Goal: Communication & Community: Answer question/provide support

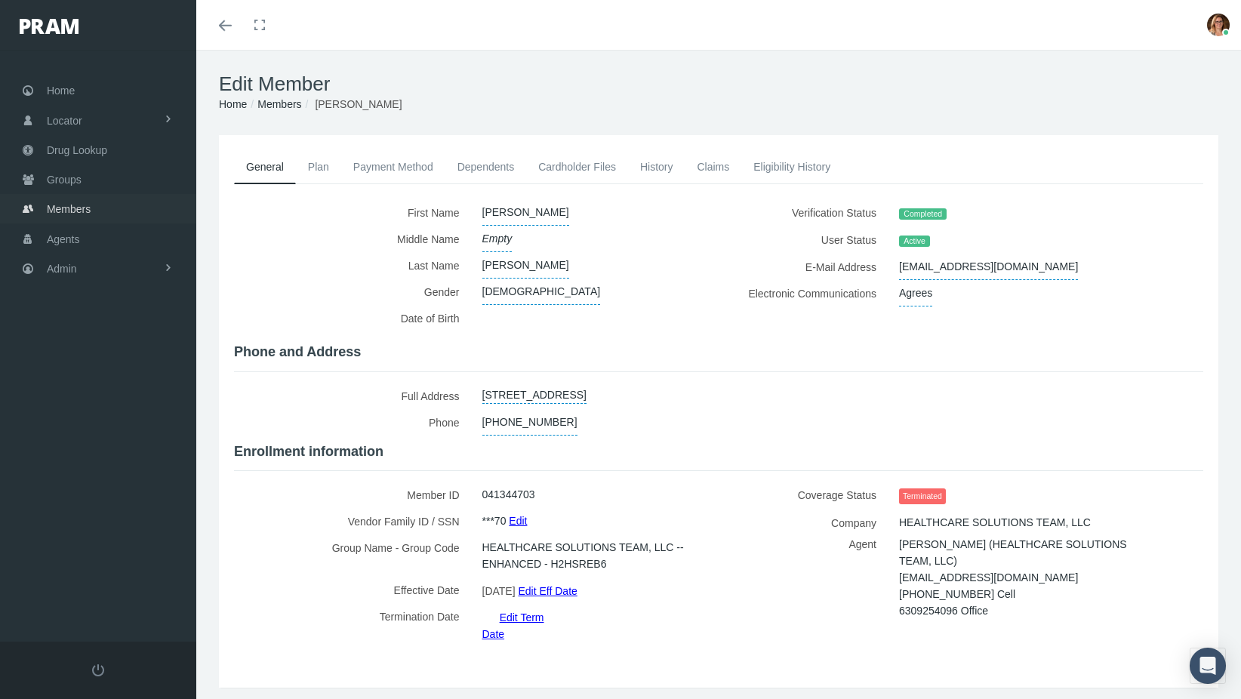
scroll to position [33, 0]
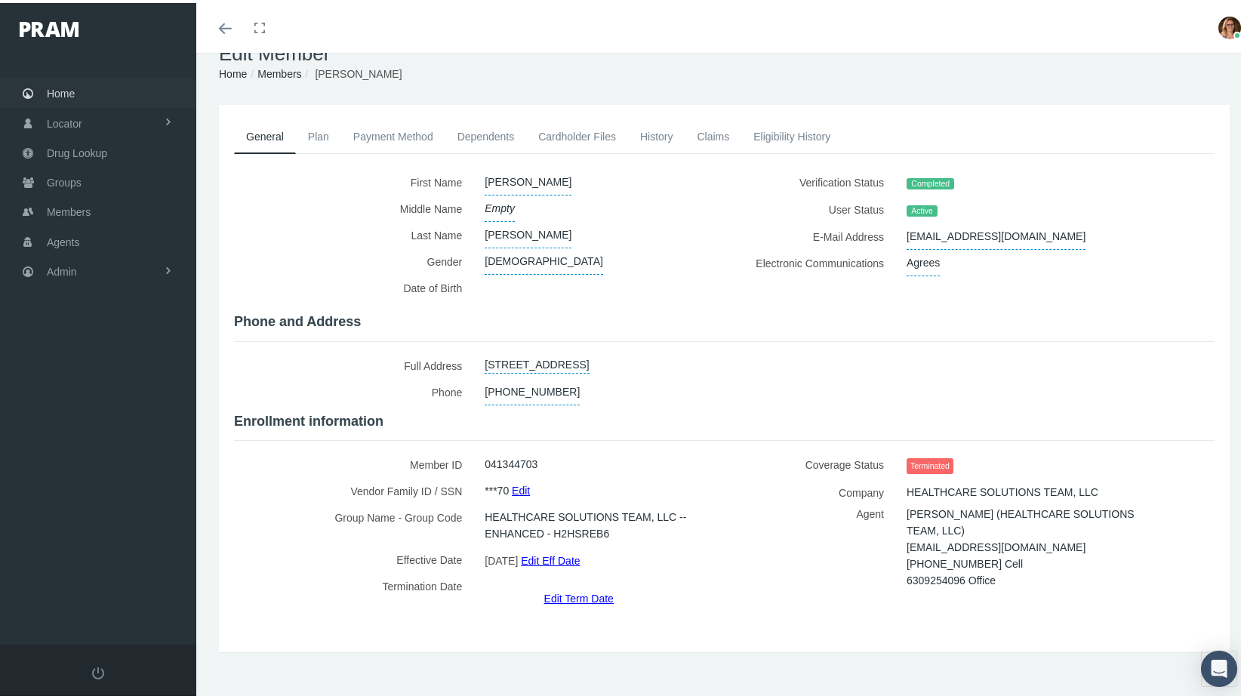
click at [74, 84] on span "Home" at bounding box center [61, 90] width 28 height 29
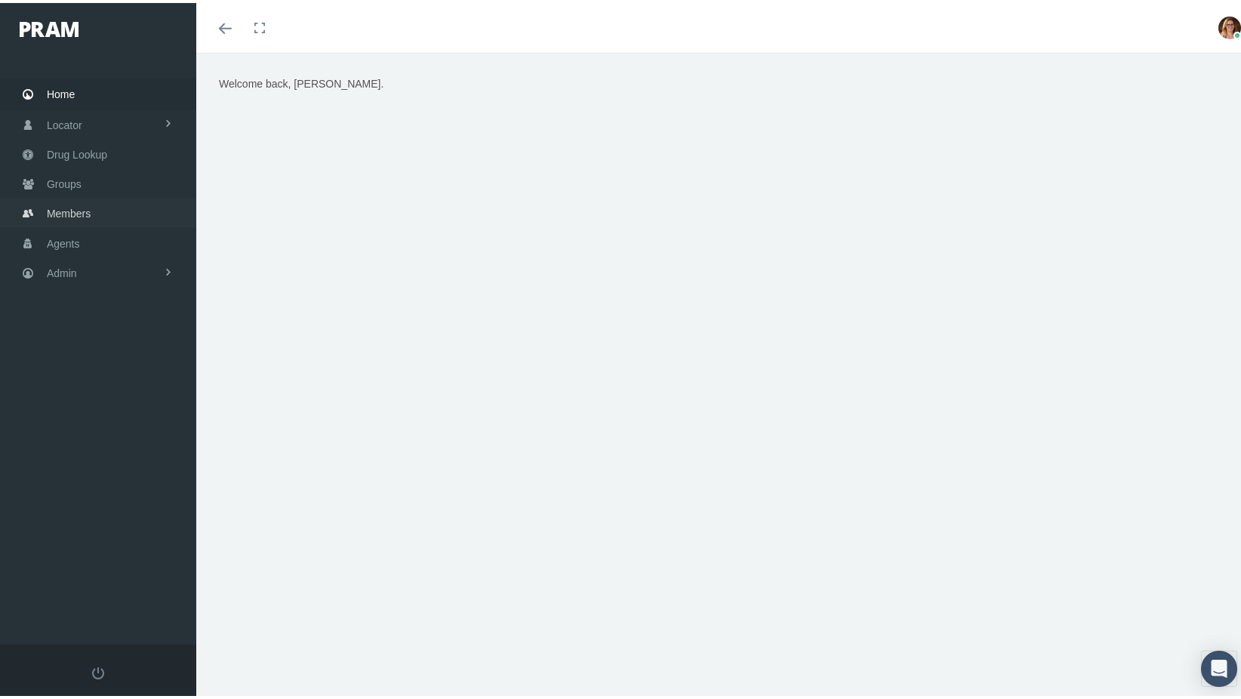
click at [100, 205] on link "Members" at bounding box center [98, 210] width 196 height 29
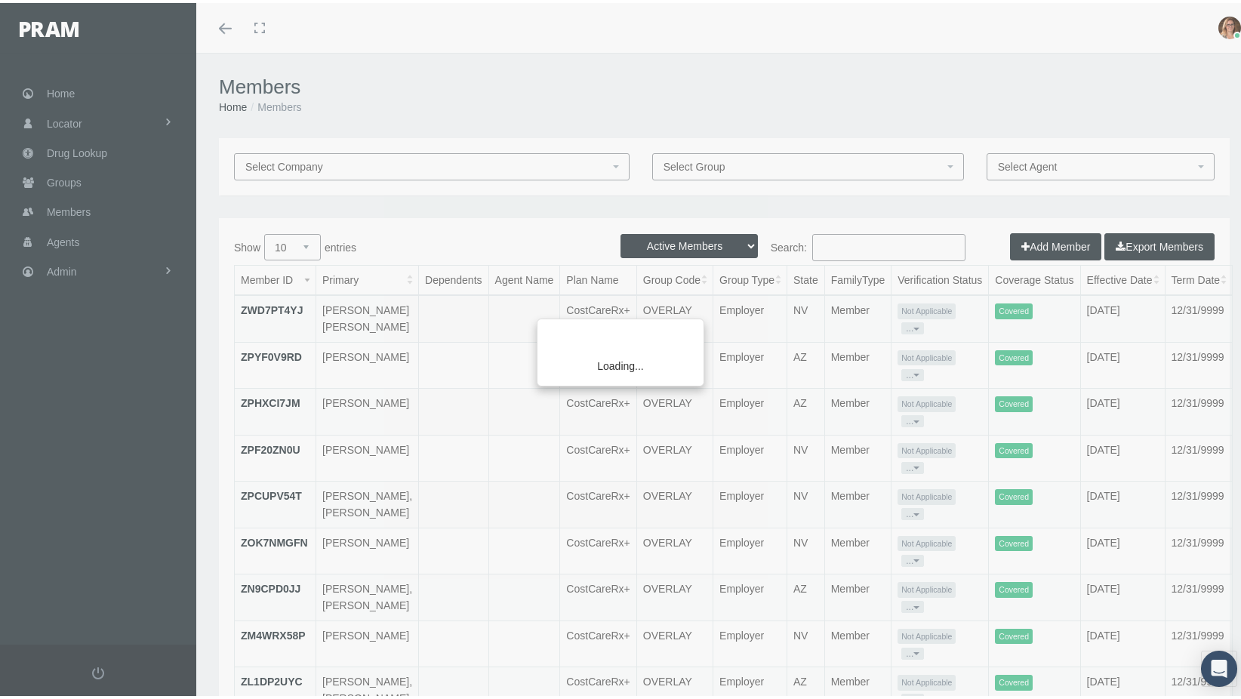
click at [889, 229] on div "Loading..." at bounding box center [620, 349] width 1241 height 699
click at [883, 249] on div "Loading..." at bounding box center [620, 349] width 1241 height 699
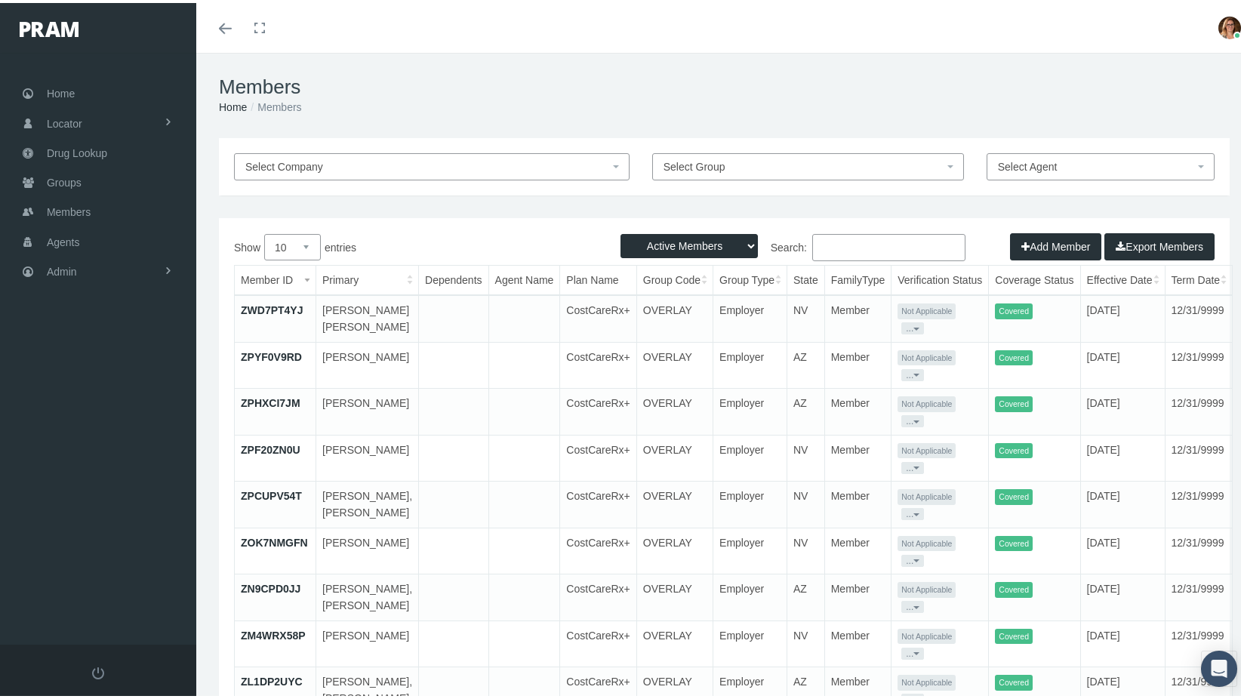
drag, startPoint x: 889, startPoint y: 242, endPoint x: 890, endPoint y: 254, distance: 11.3
click at [890, 254] on input "Search:" at bounding box center [888, 244] width 153 height 27
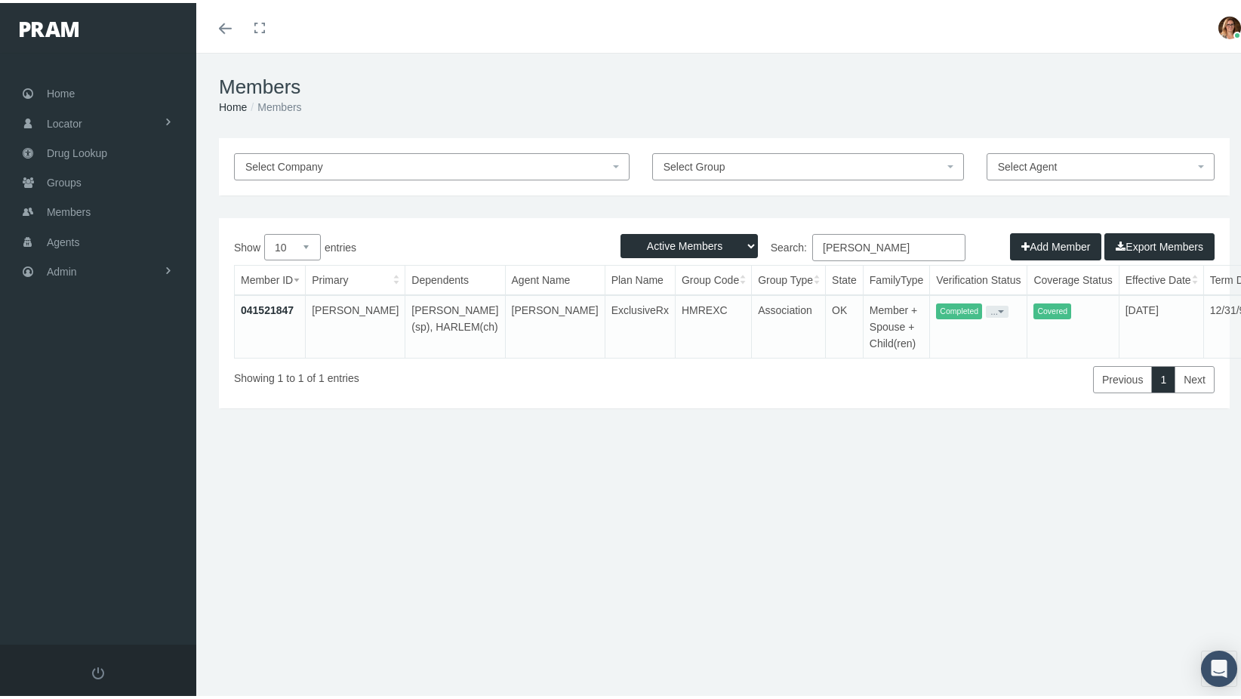
type input "katrina flemon"
click at [271, 308] on link "041521847" at bounding box center [267, 307] width 53 height 12
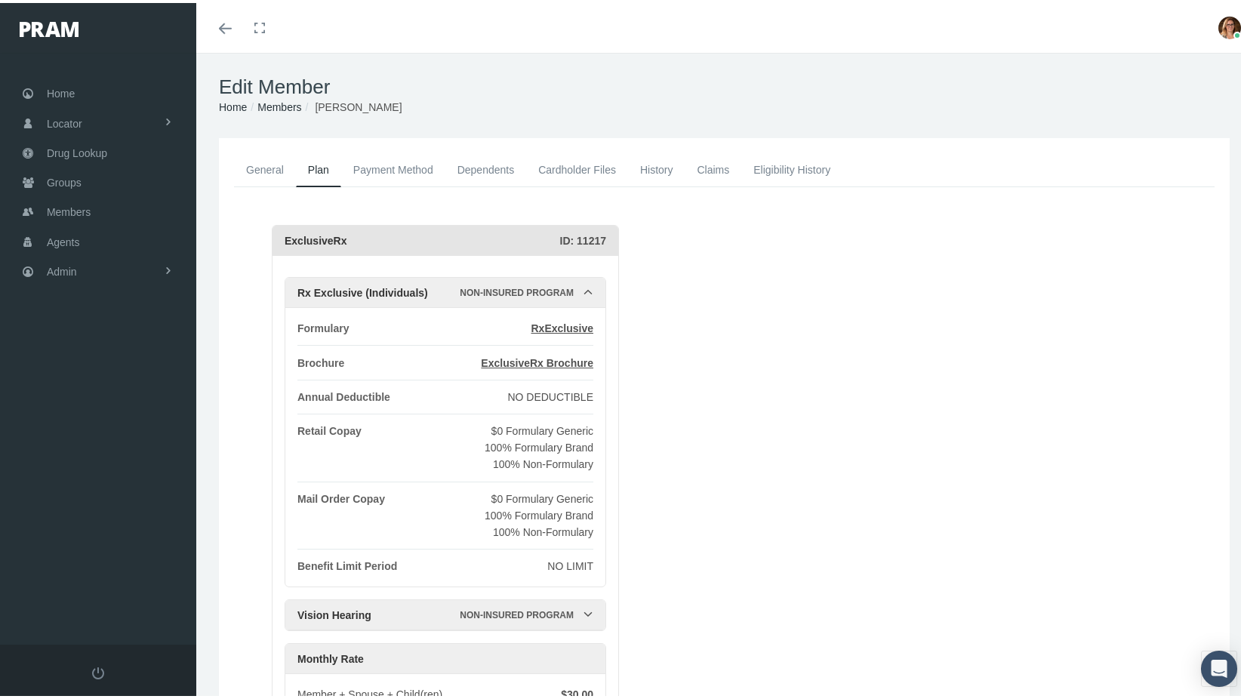
click at [271, 169] on link "General" at bounding box center [265, 166] width 62 height 33
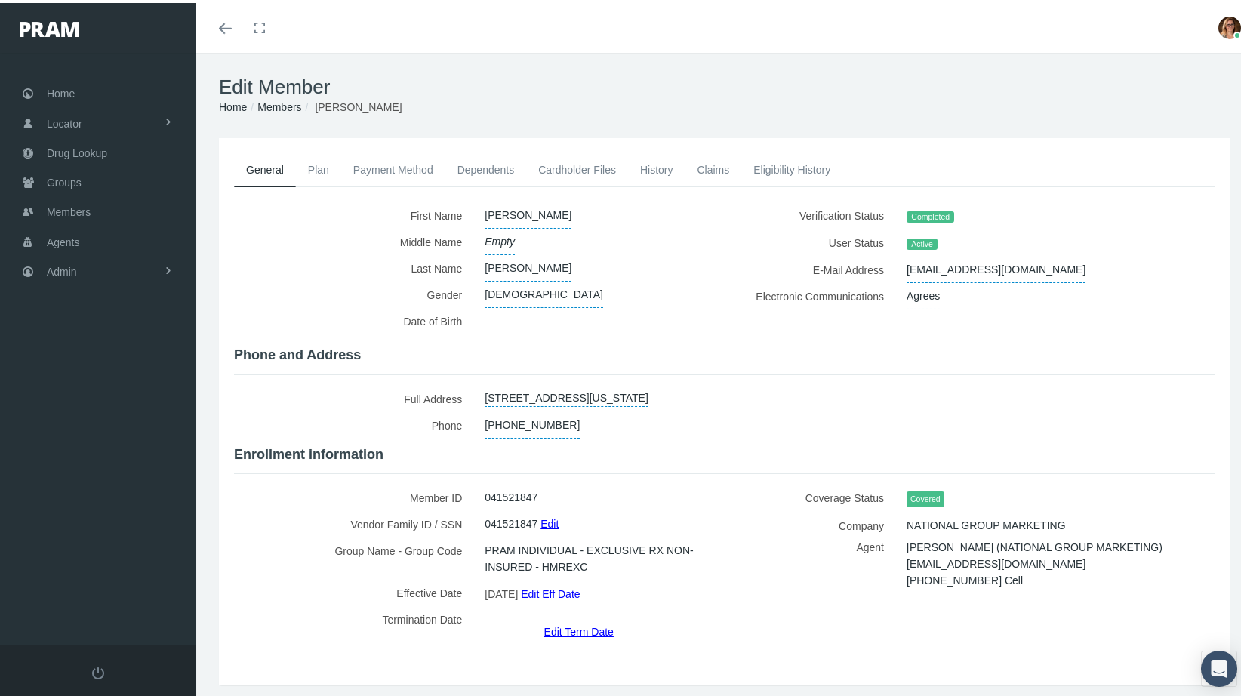
click at [379, 165] on link "Payment Method" at bounding box center [393, 166] width 104 height 33
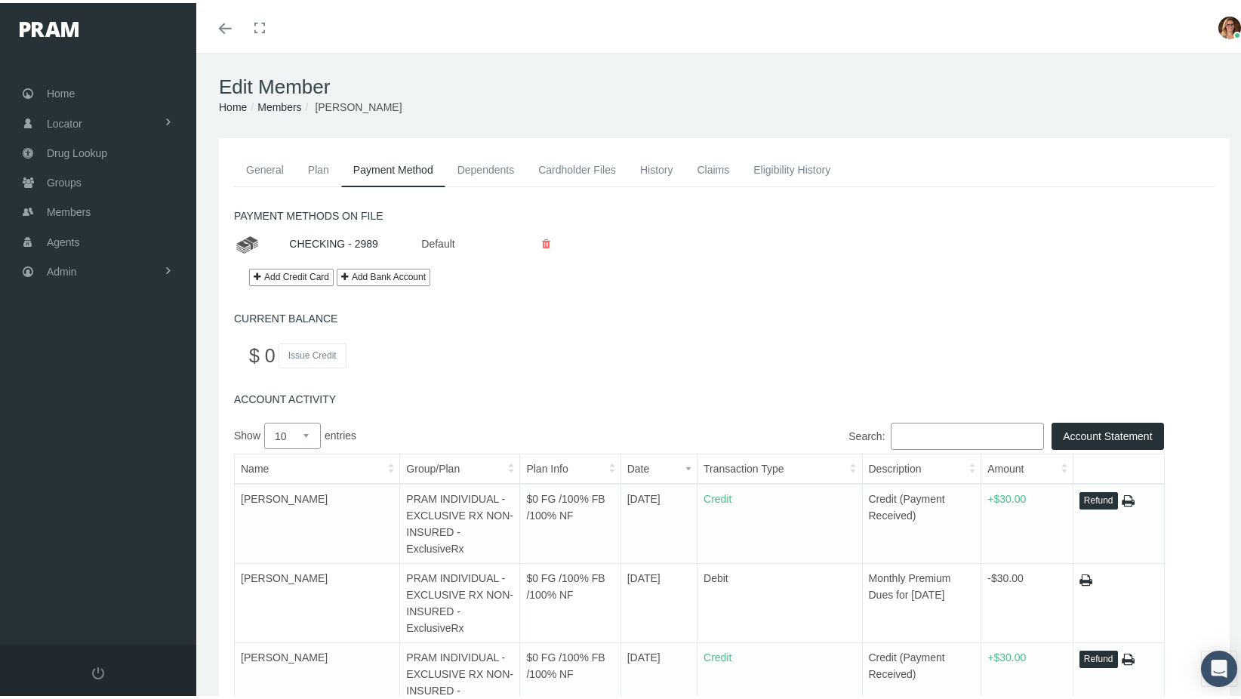
click at [279, 162] on link "General" at bounding box center [265, 166] width 62 height 33
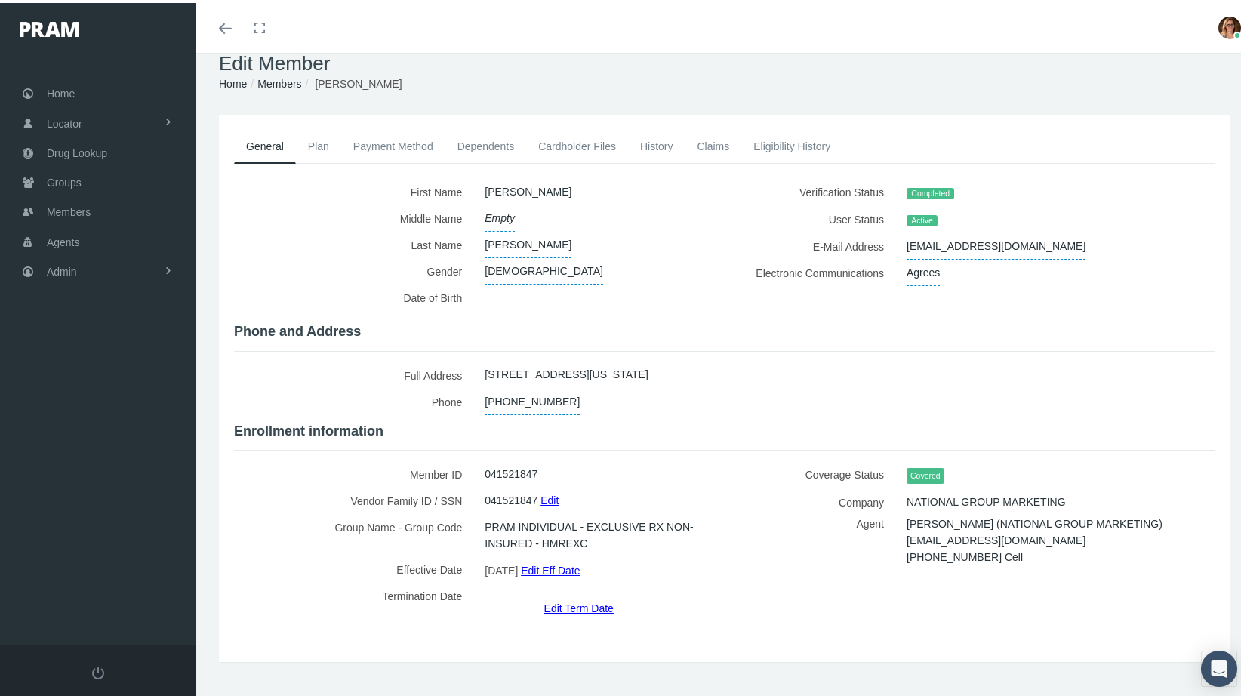
scroll to position [33, 0]
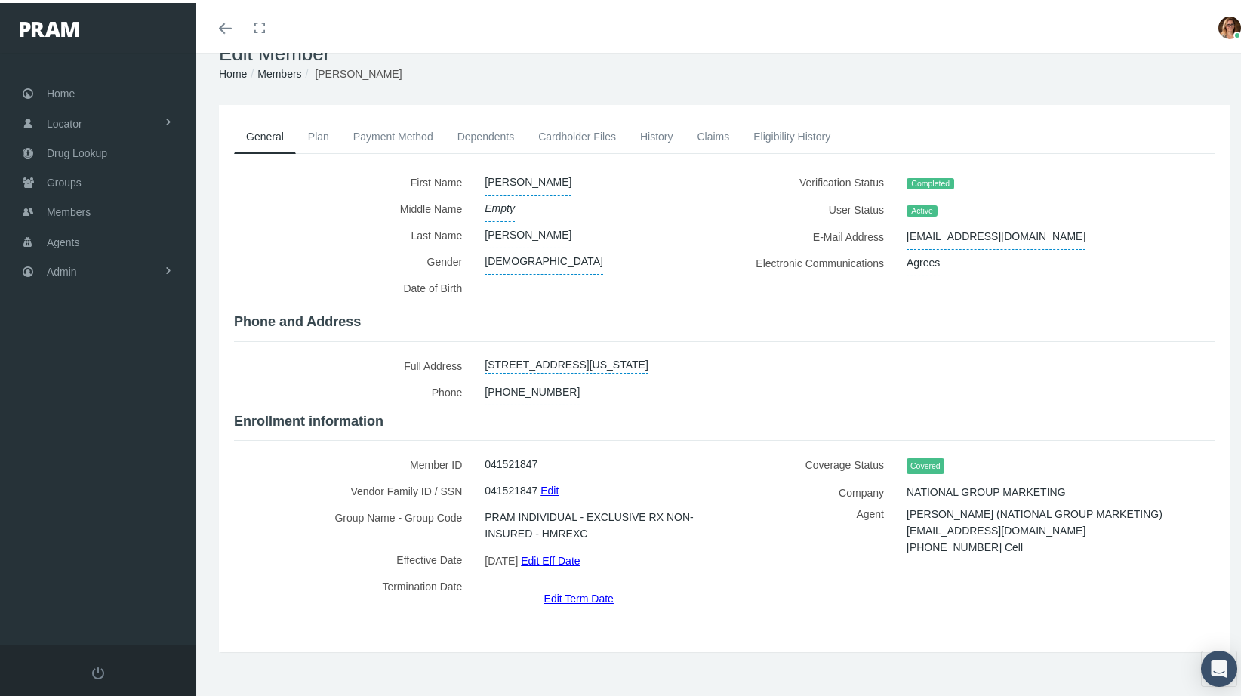
click at [570, 584] on link "Edit Term Date" at bounding box center [578, 595] width 69 height 22
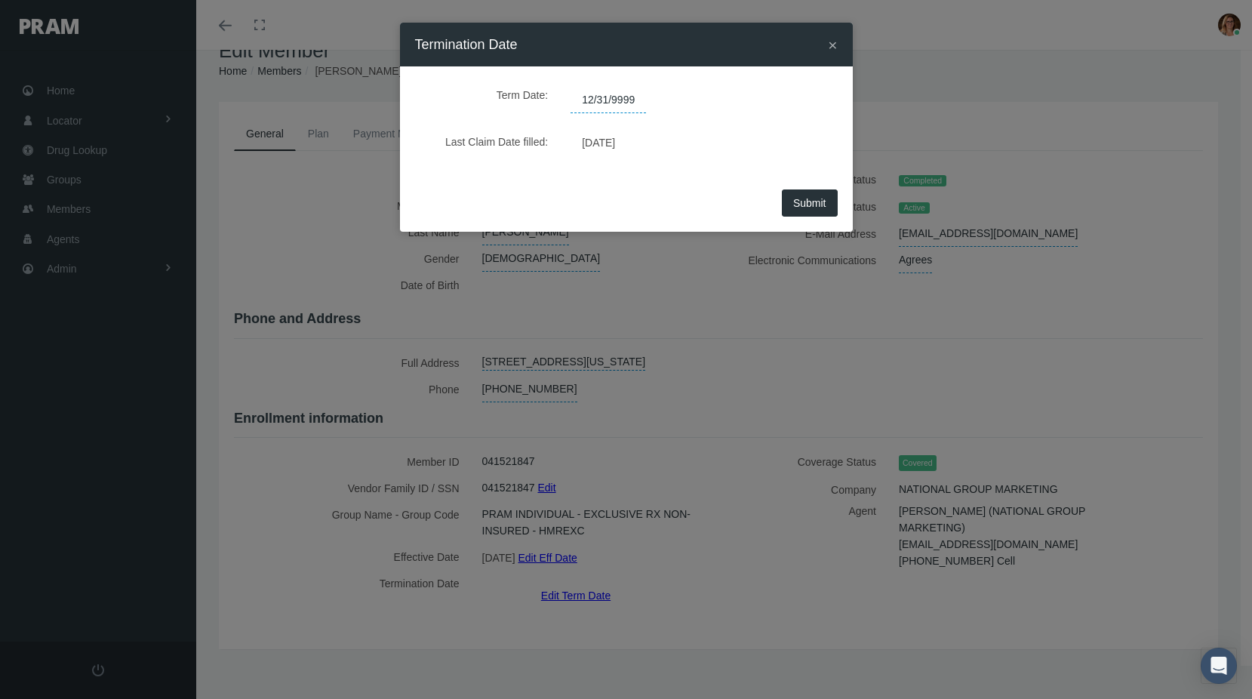
click at [632, 97] on span "12/31/9999" at bounding box center [608, 101] width 75 height 26
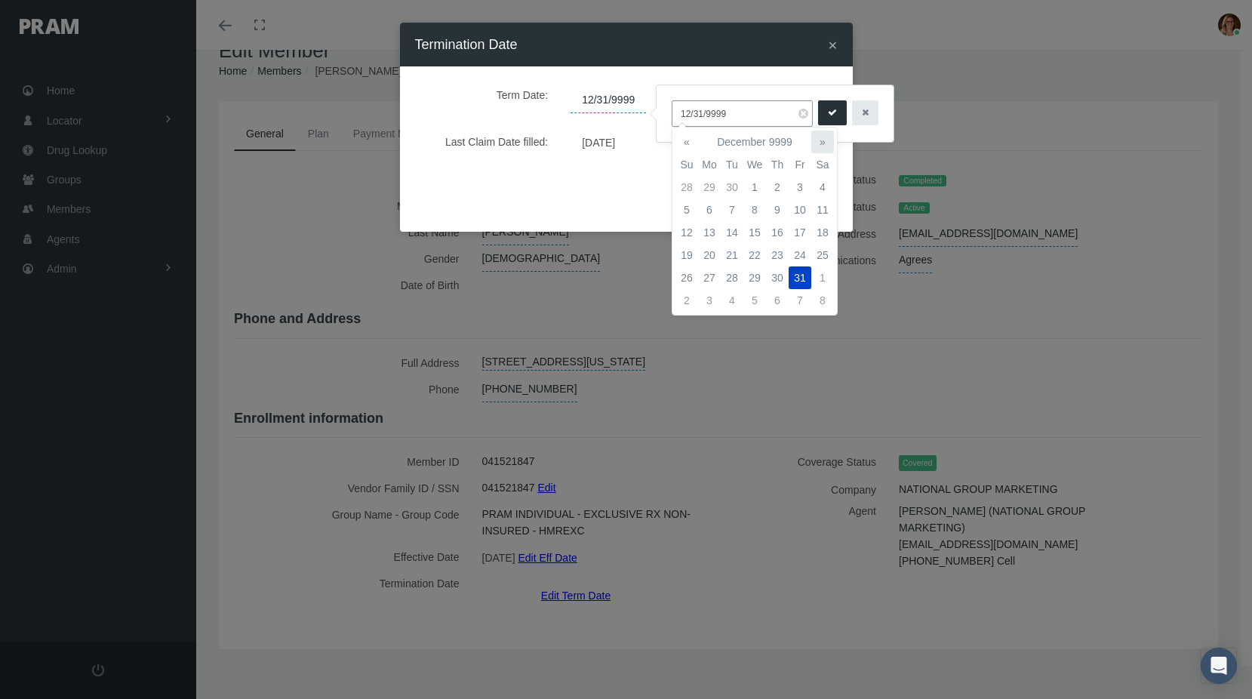
click at [824, 140] on th "»" at bounding box center [823, 142] width 23 height 23
drag, startPoint x: 774, startPoint y: 109, endPoint x: 627, endPoint y: 112, distance: 147.2
click at [631, 107] on body "Toggle Fullscreen Toggle navigation Toggle menubar Toggle fullscreen Profile Lo…" at bounding box center [626, 316] width 1252 height 699
type input "1"
type input "[DATE]"
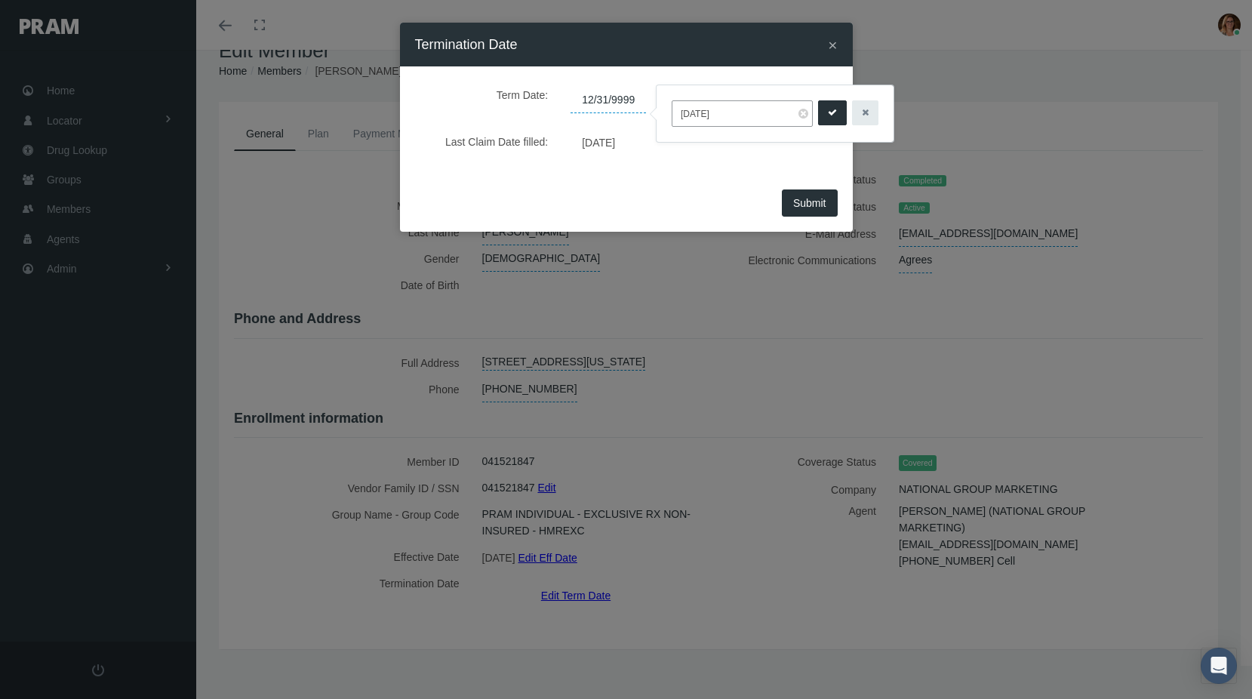
click at [828, 113] on icon "submit" at bounding box center [832, 113] width 9 height 14
click at [820, 202] on span "Submit" at bounding box center [809, 203] width 33 height 12
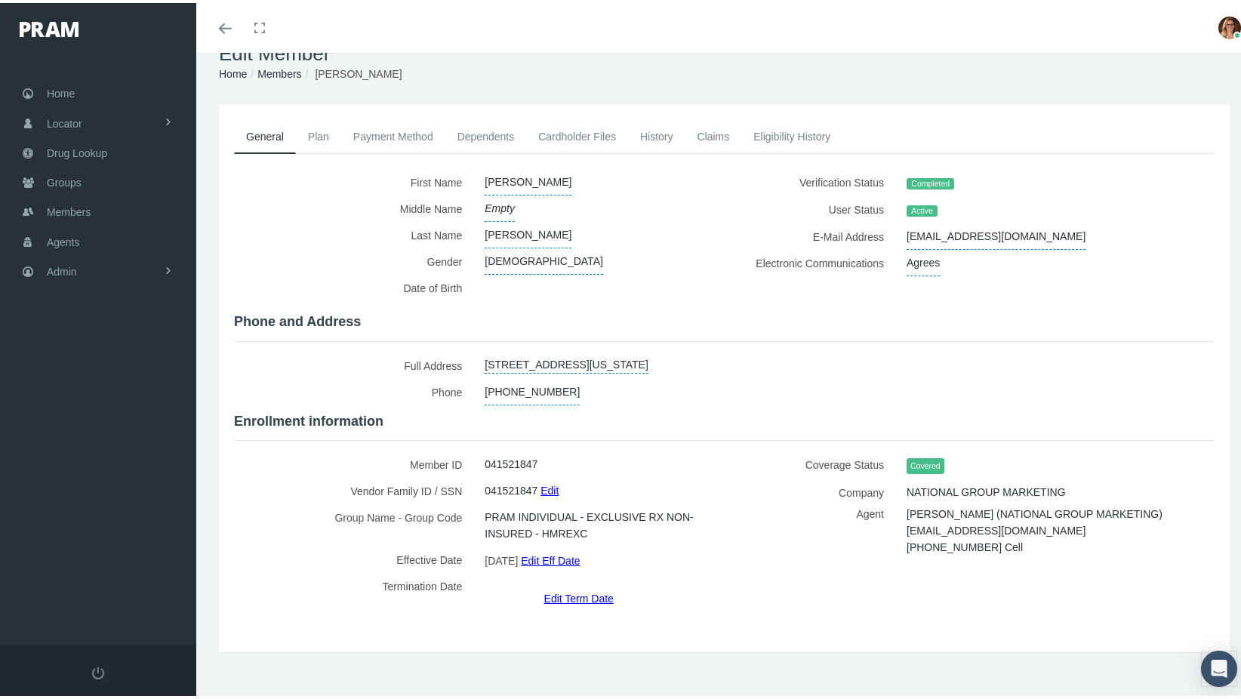
click at [648, 135] on link "History" at bounding box center [656, 133] width 57 height 33
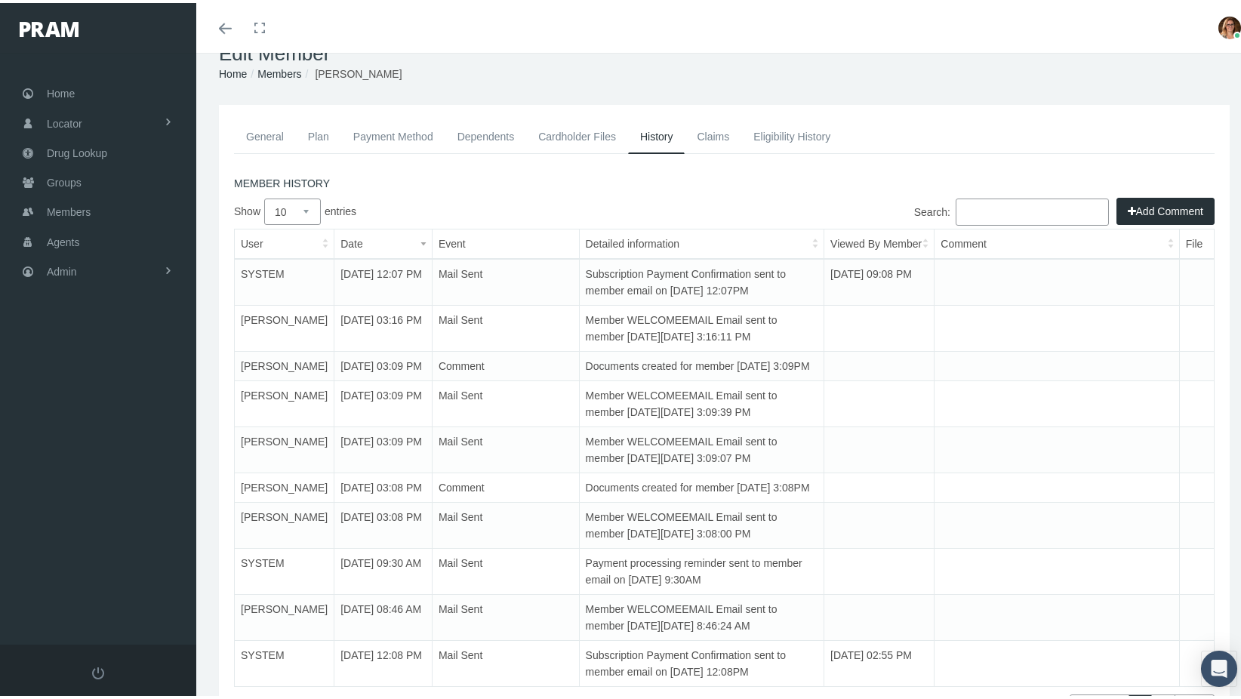
click at [1132, 205] on button "Add Comment" at bounding box center [1166, 208] width 98 height 27
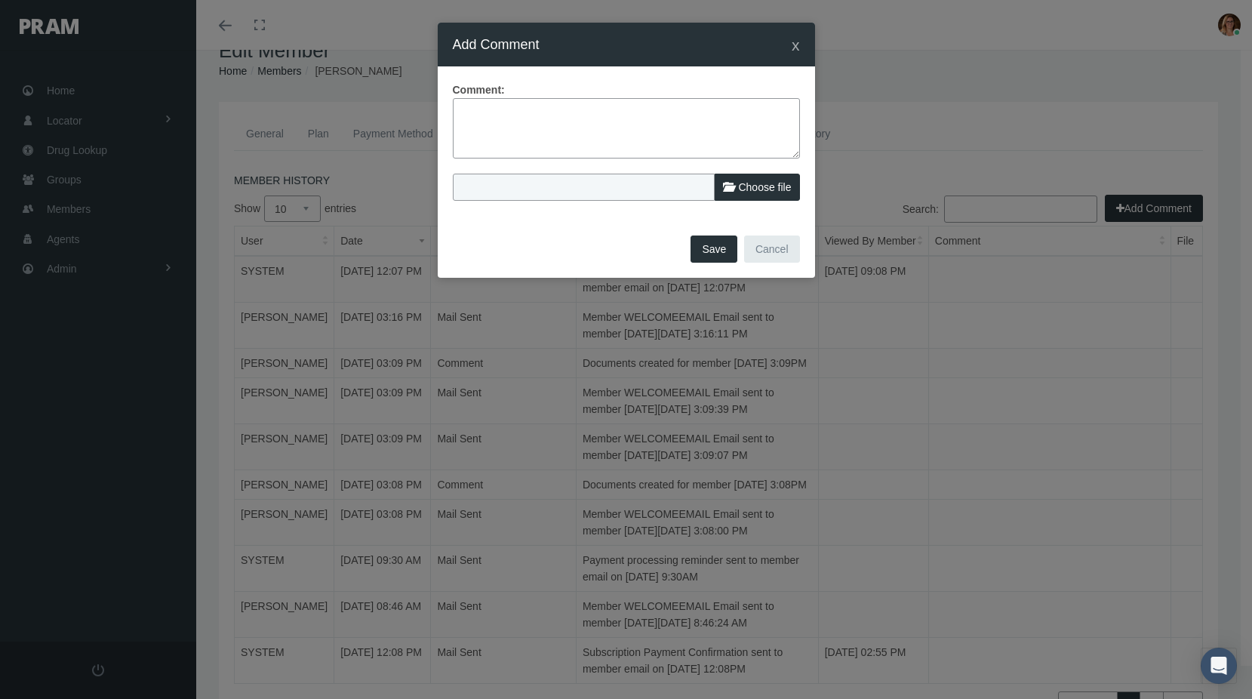
click at [636, 119] on textarea at bounding box center [626, 128] width 347 height 60
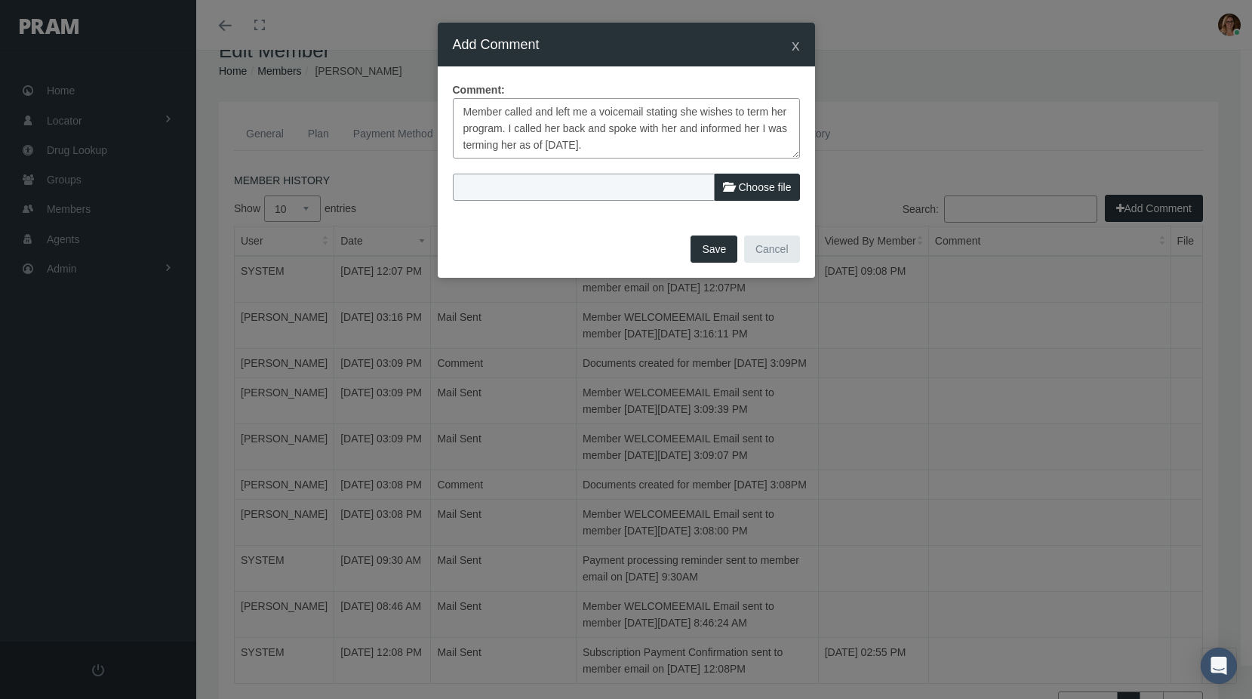
type textarea "Member called and left me a voicemail stating she wishes to term her program. I…"
click at [780, 169] on form "Comment: Member called and left me a voicemail stating she wishes to term her p…" at bounding box center [626, 141] width 347 height 119
click at [768, 189] on span "Choose file" at bounding box center [764, 187] width 53 height 12
click at [653, 189] on input "Choose file" at bounding box center [553, 184] width 200 height 21
click at [758, 183] on span "Choose file" at bounding box center [764, 187] width 53 height 12
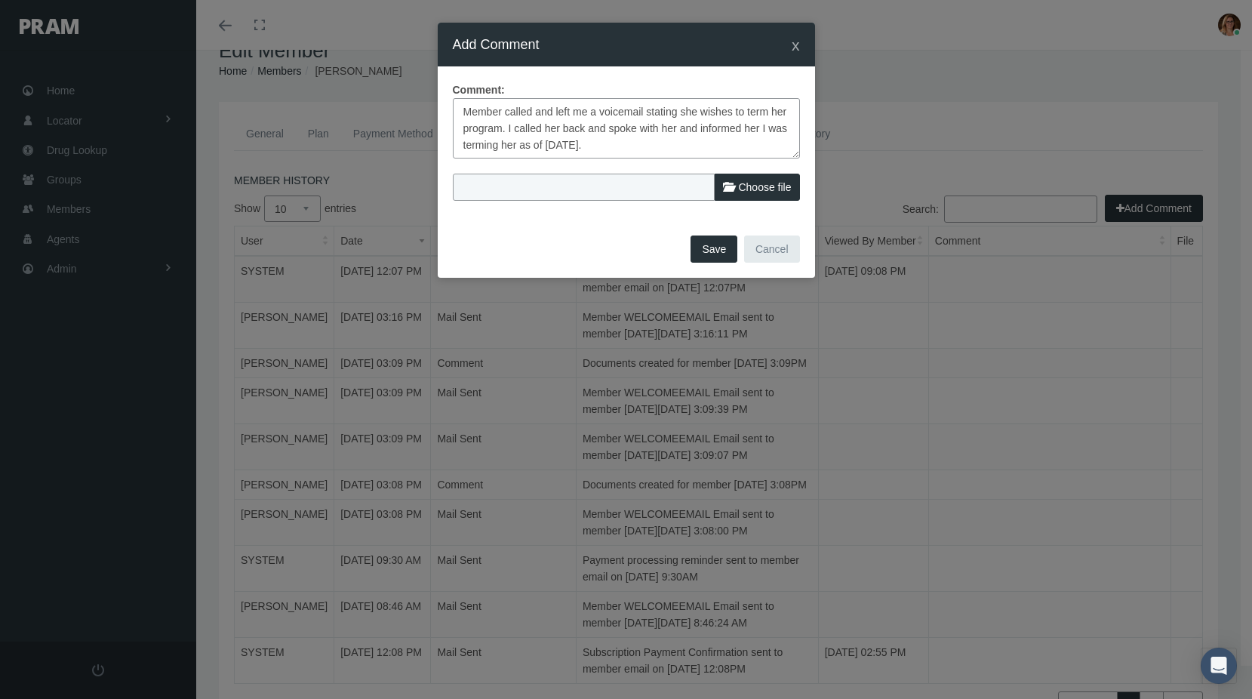
click at [653, 183] on input "Choose file" at bounding box center [553, 184] width 200 height 21
type input "C:\fakepath\New Voicemail from +14055704189 - KATRINA MAYNARD.msg"
type input "New Voicemail from +14055704189 - KATRINA MAYNARD.msg"
click at [719, 259] on button "Save" at bounding box center [714, 249] width 47 height 27
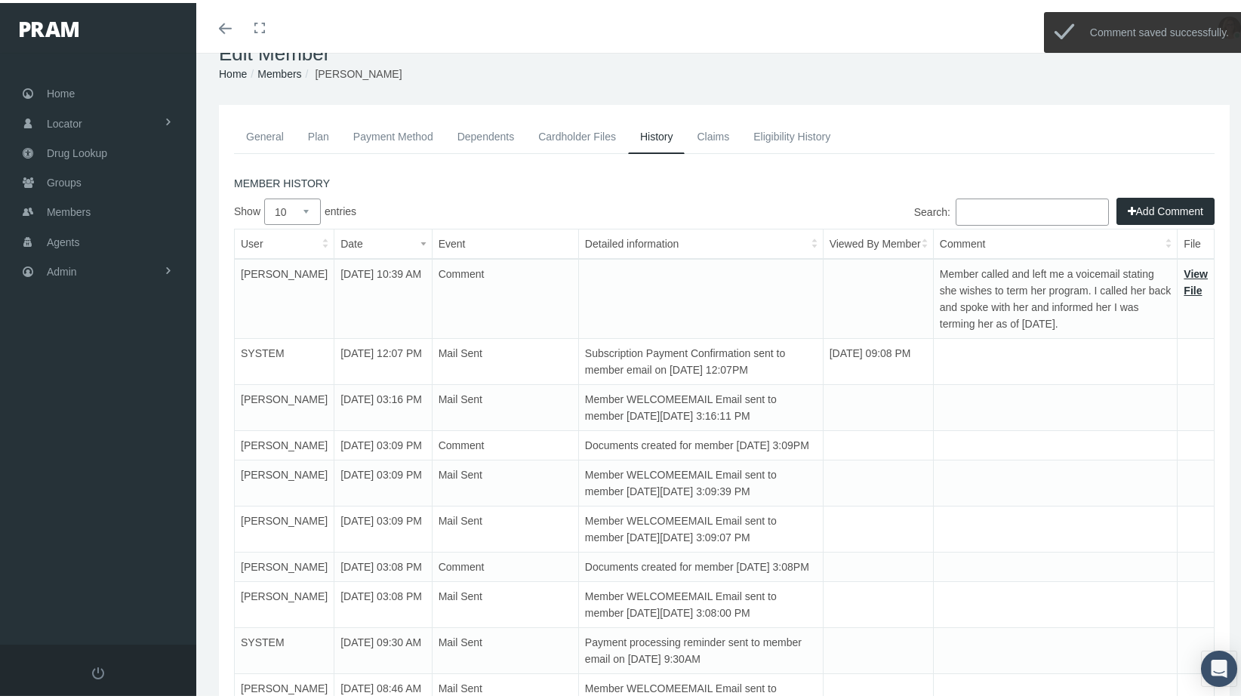
click at [271, 128] on link "General" at bounding box center [265, 133] width 62 height 33
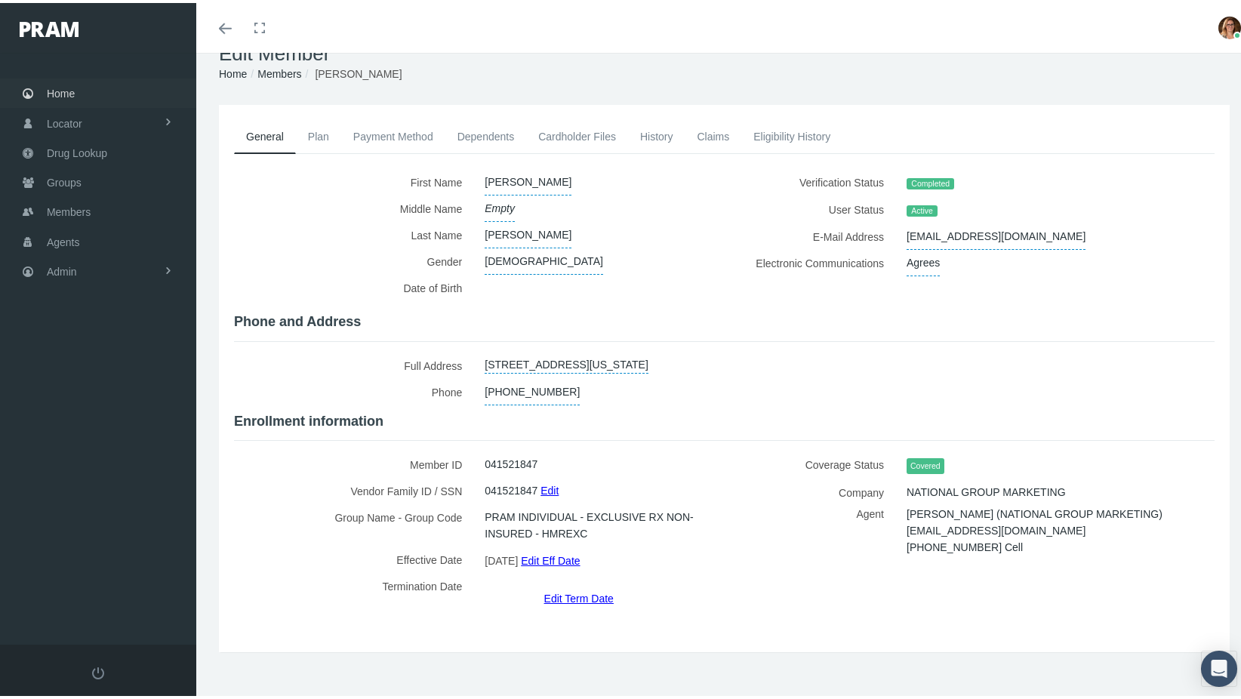
click at [78, 81] on link "Home" at bounding box center [98, 89] width 196 height 29
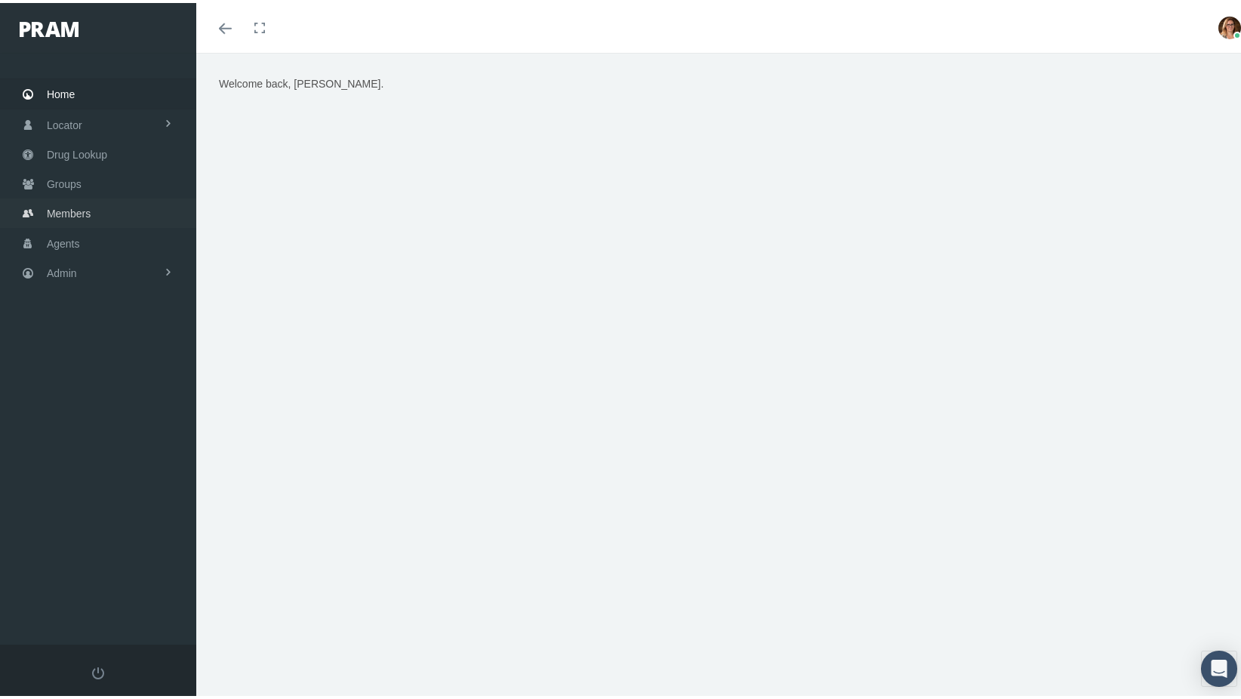
click at [79, 207] on span "Members" at bounding box center [69, 210] width 44 height 29
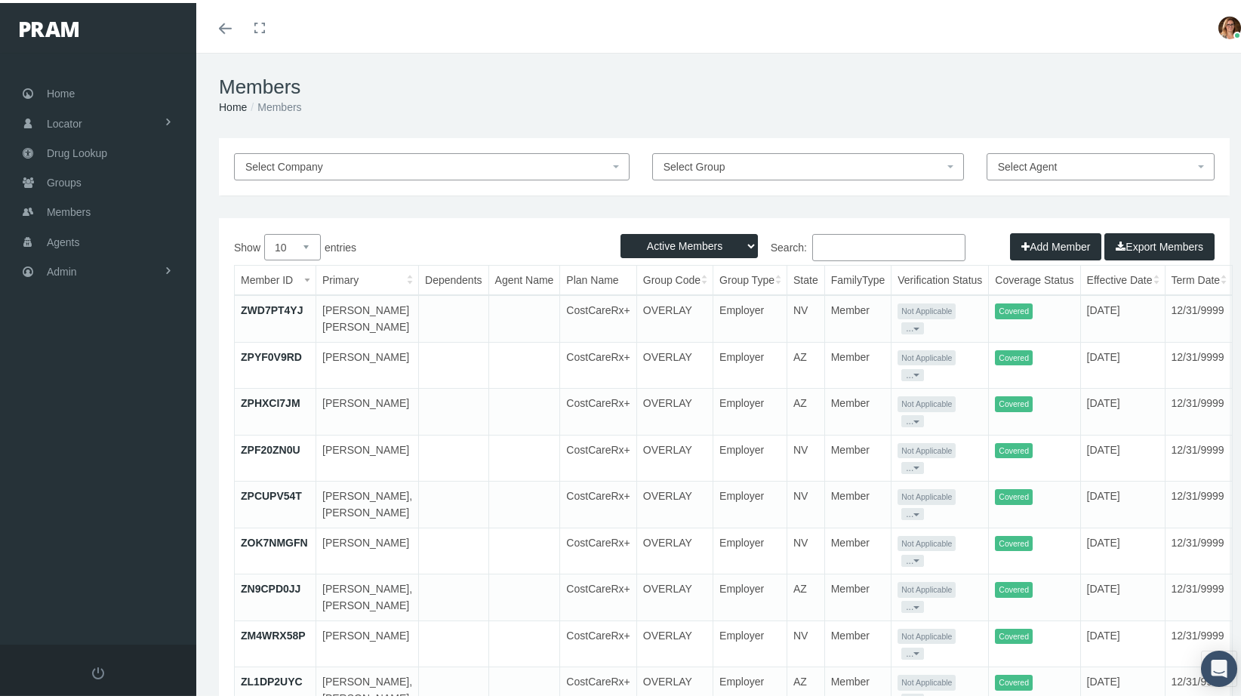
click at [910, 241] on input "Search:" at bounding box center [888, 244] width 153 height 27
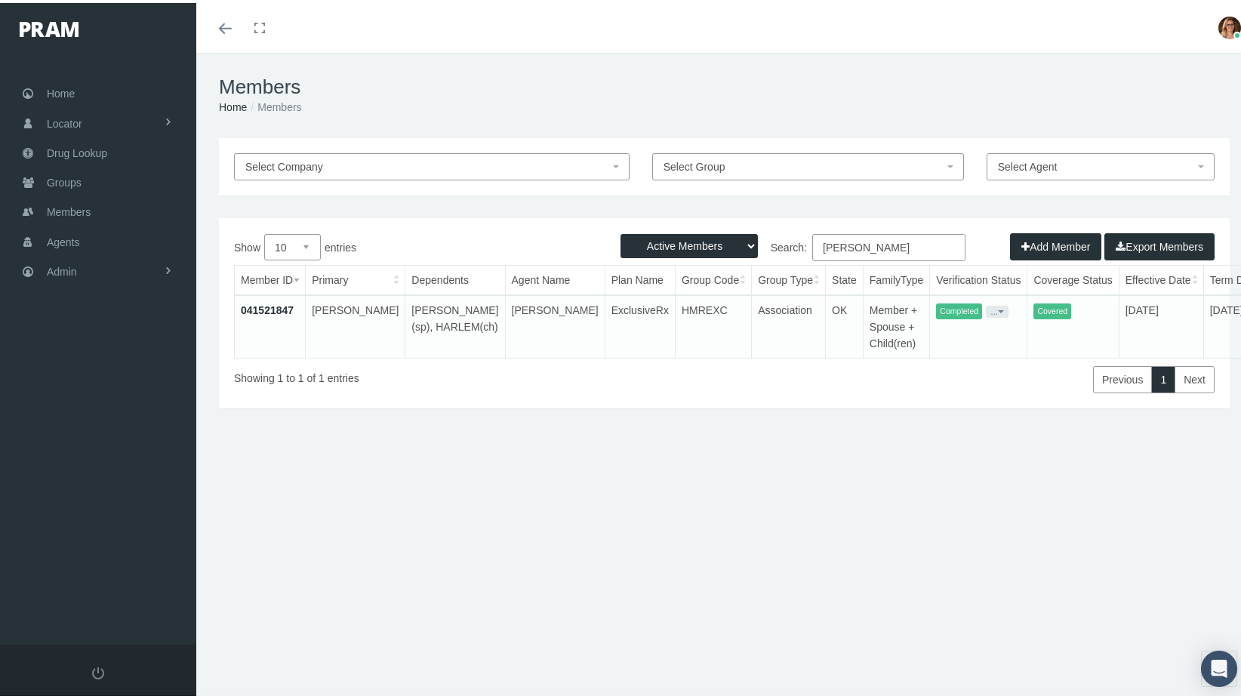
type input "katrina flemon"
click at [270, 305] on link "041521847" at bounding box center [267, 307] width 53 height 12
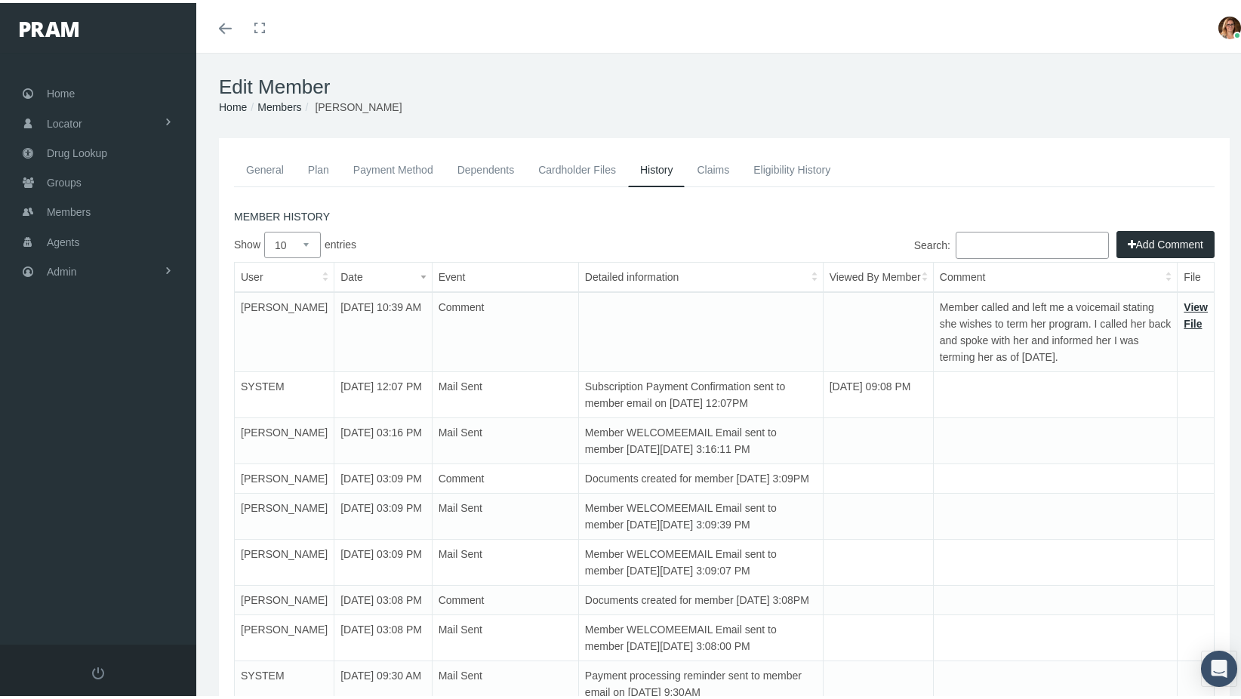
click at [286, 162] on link "General" at bounding box center [265, 166] width 62 height 33
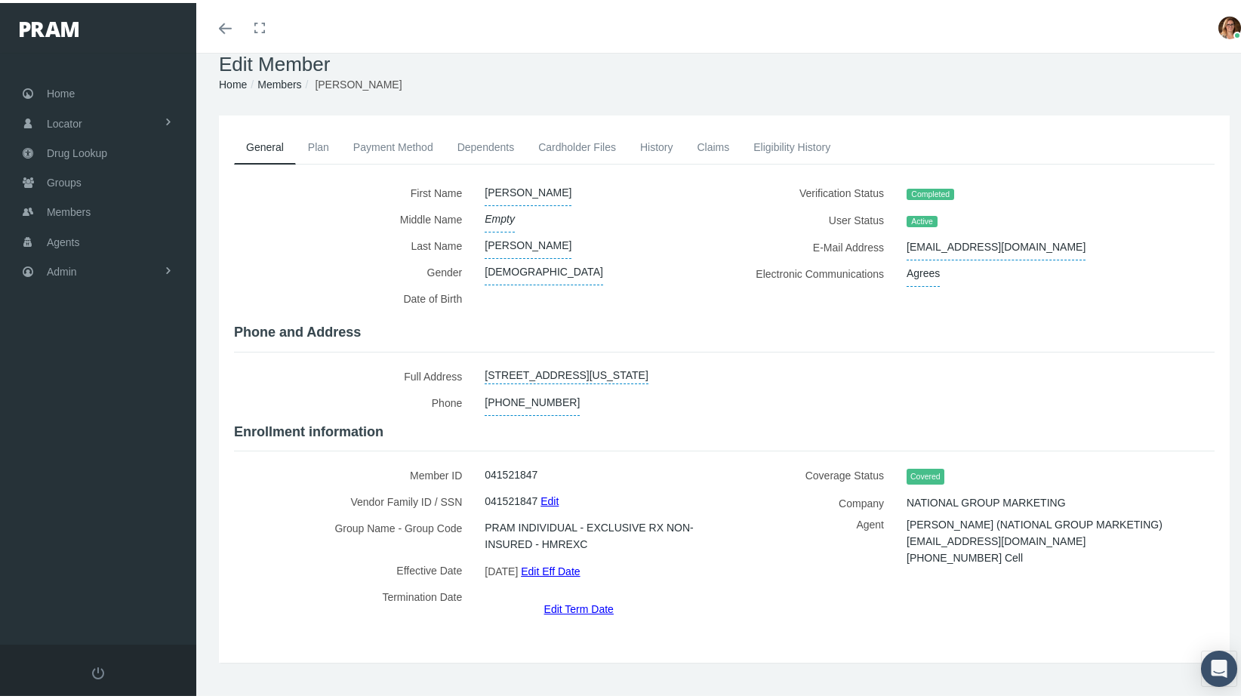
scroll to position [33, 0]
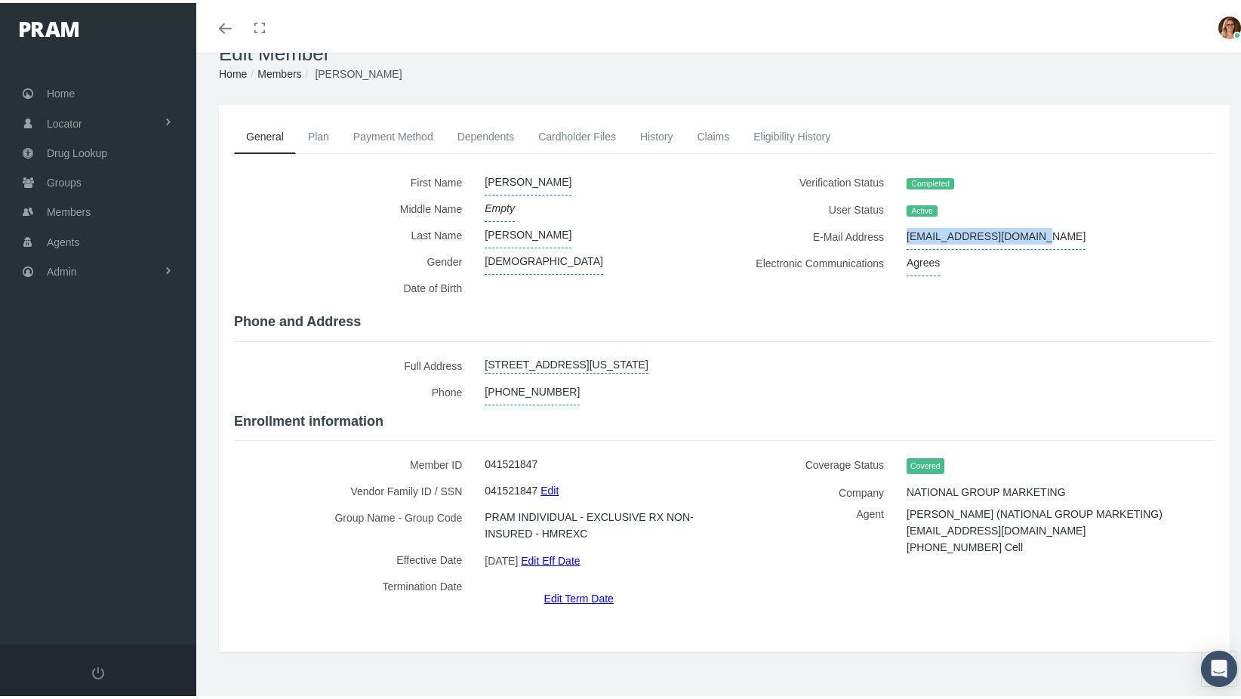
drag, startPoint x: 1033, startPoint y: 233, endPoint x: 896, endPoint y: 238, distance: 136.7
click at [896, 238] on div "[EMAIL_ADDRESS][DOMAIN_NAME]" at bounding box center [1034, 233] width 279 height 26
copy span "[EMAIL_ADDRESS][DOMAIN_NAME]"
click at [704, 128] on link "Claims" at bounding box center [713, 133] width 57 height 33
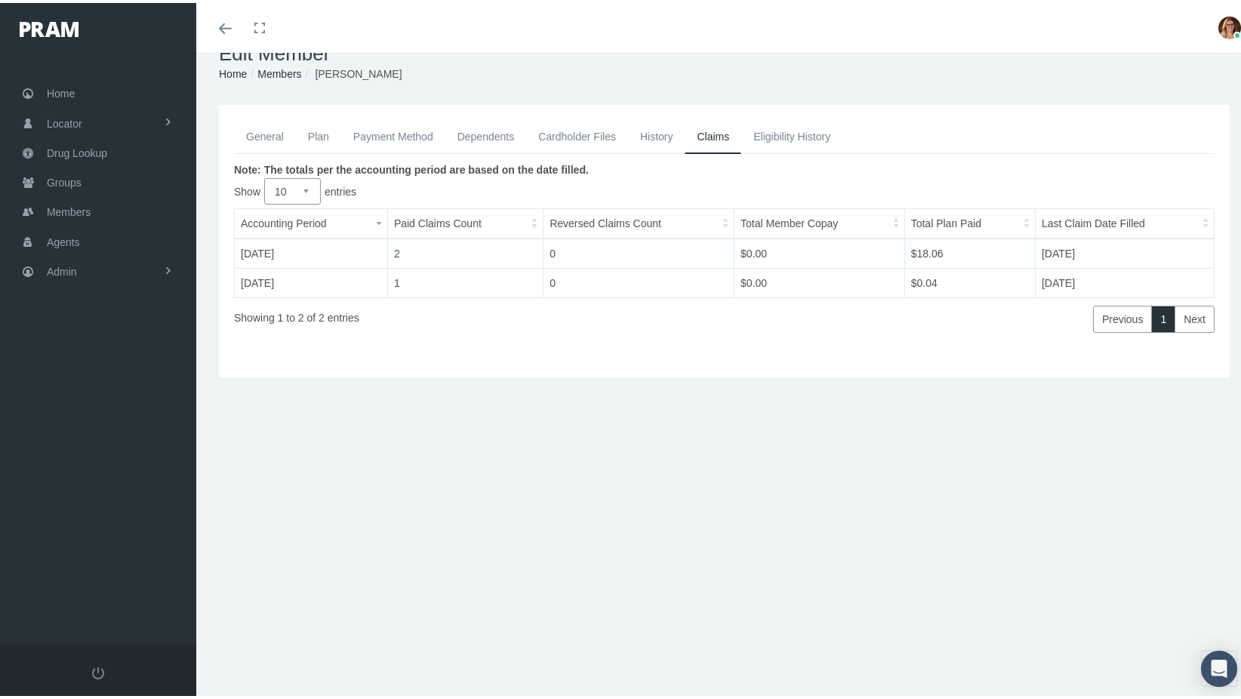
click at [650, 134] on link "History" at bounding box center [656, 133] width 57 height 33
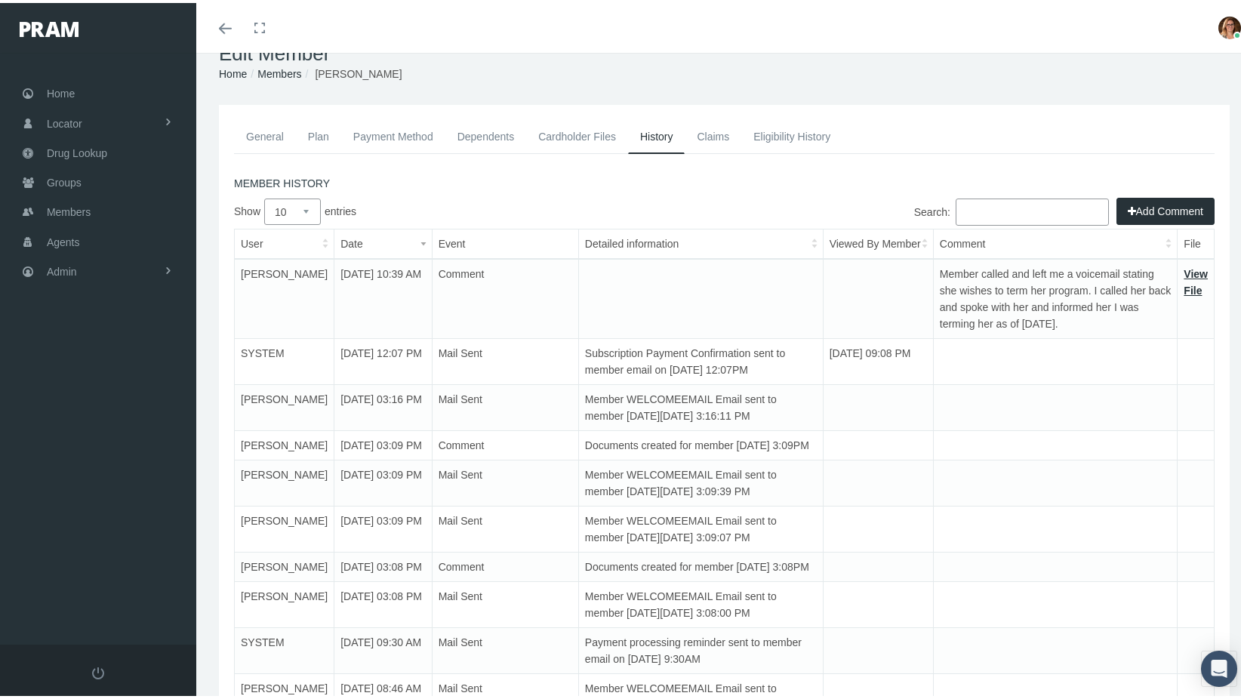
click at [1169, 198] on button "Add Comment" at bounding box center [1166, 208] width 98 height 27
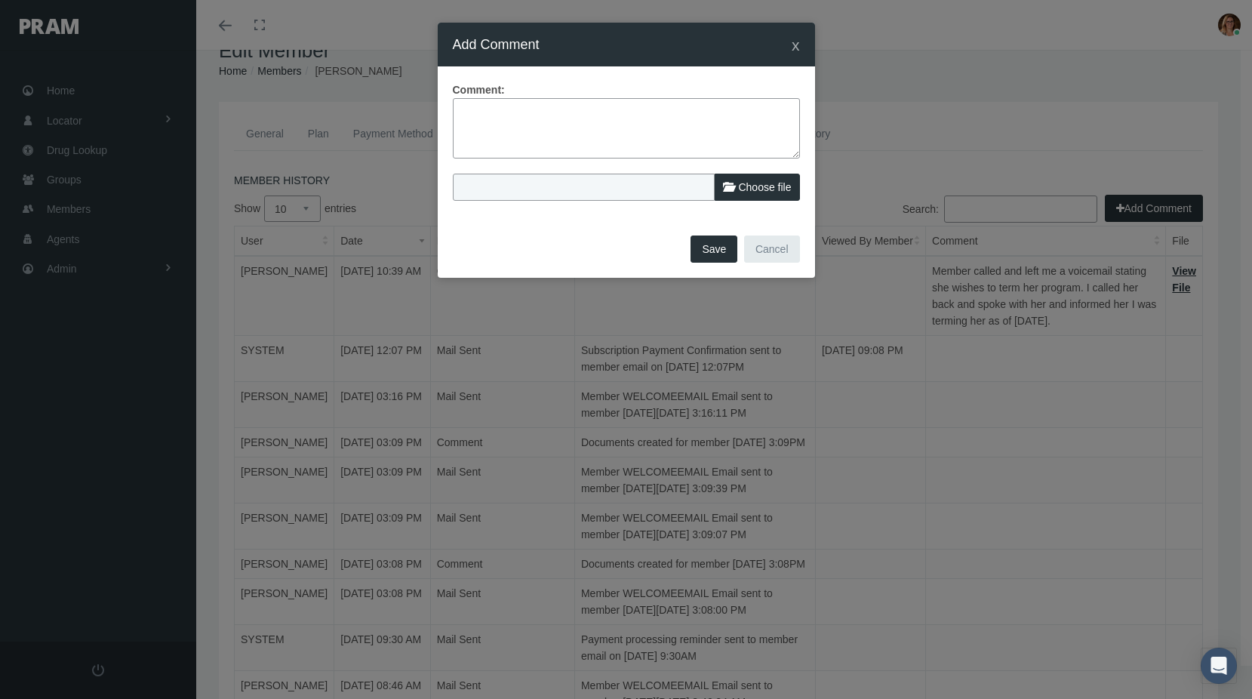
drag, startPoint x: 748, startPoint y: 116, endPoint x: 753, endPoint y: 127, distance: 11.5
click at [748, 122] on textarea at bounding box center [626, 128] width 347 height 60
type textarea "E"
type textarea "My email to member and her response."
click at [747, 186] on span "Choose file" at bounding box center [764, 187] width 53 height 12
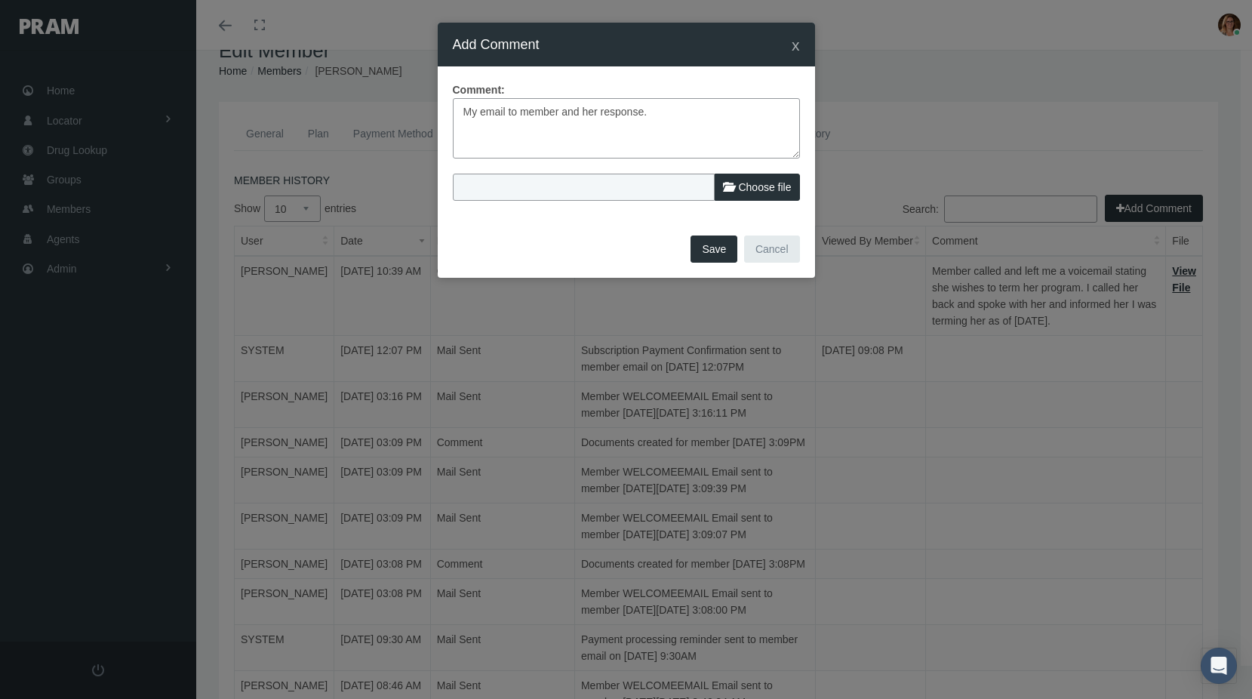
click at [653, 186] on input "Choose file" at bounding box center [553, 184] width 200 height 21
type input "C:\fakepath\Re Termination of PRAM Exclusive Non-Insured Program.msg"
type input "Re Termination of PRAM Exclusive Non-Insured Program.msg"
drag, startPoint x: 719, startPoint y: 250, endPoint x: 612, endPoint y: 251, distance: 106.5
click at [613, 253] on div "Save Cancel" at bounding box center [626, 254] width 377 height 47
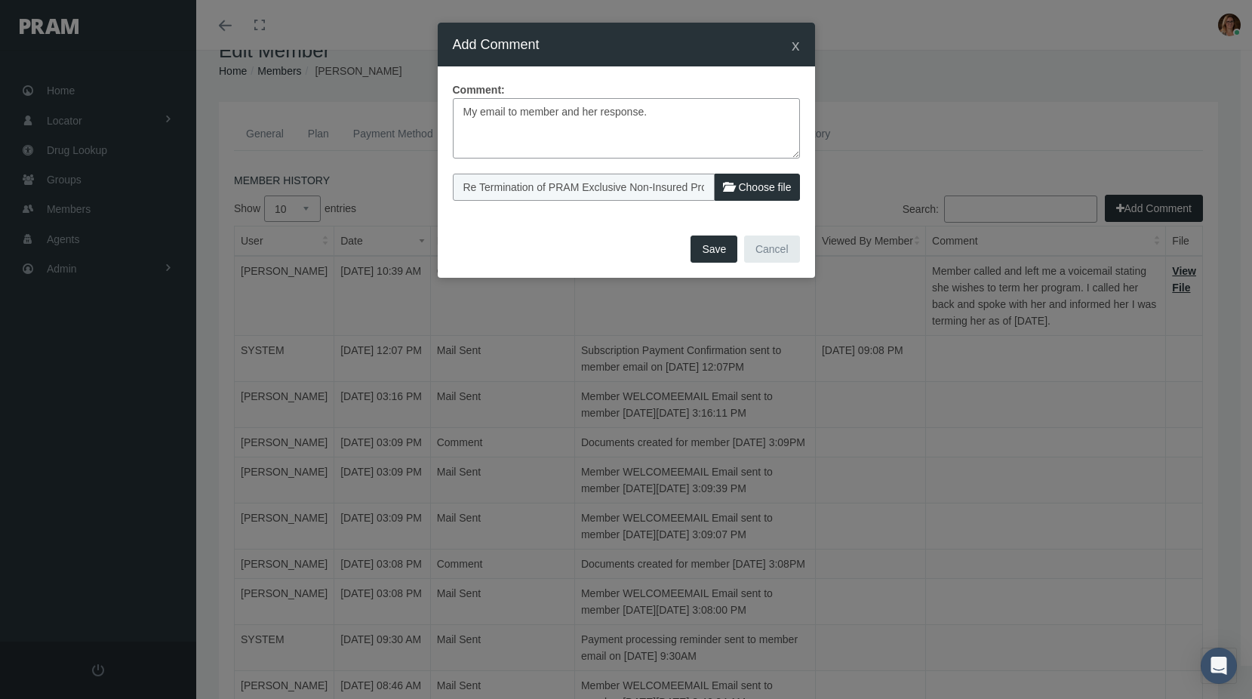
click at [462, 108] on textarea "My email to member and her response." at bounding box center [626, 128] width 347 height 60
type textarea "Confirmation: My email to member and her response."
click at [713, 245] on button "Save" at bounding box center [714, 249] width 47 height 27
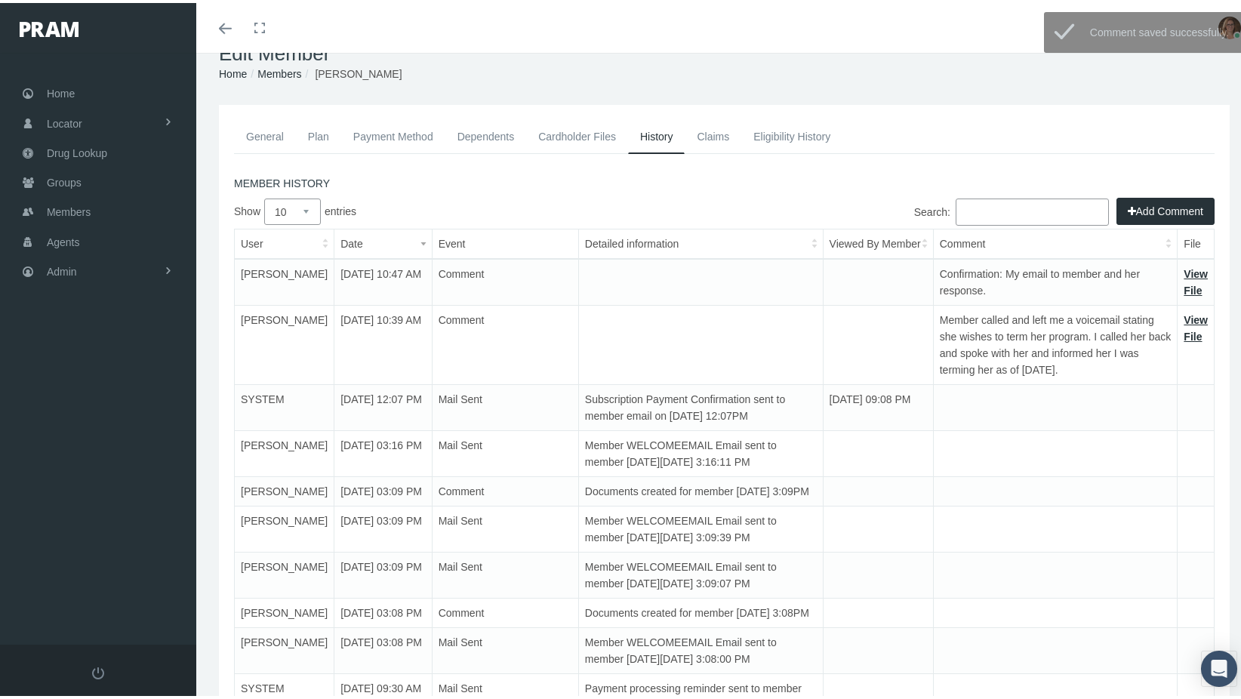
click at [271, 132] on link "General" at bounding box center [265, 133] width 62 height 33
